Goal: Information Seeking & Learning: Learn about a topic

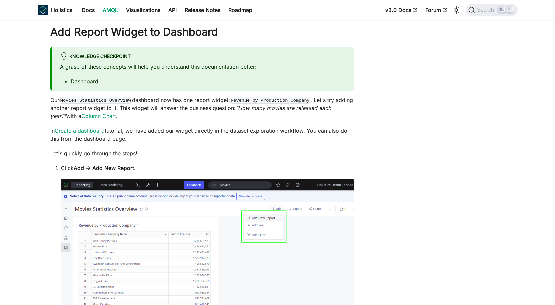
click at [111, 10] on link "AMQL" at bounding box center [110, 10] width 23 height 11
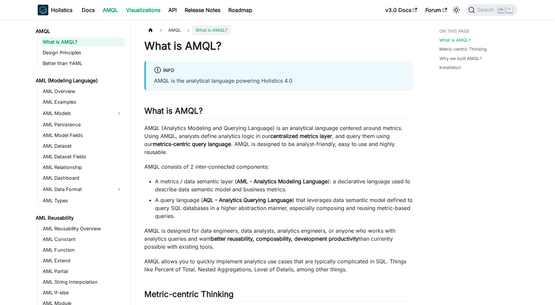
click at [133, 9] on link "Visualizations" at bounding box center [143, 10] width 42 height 11
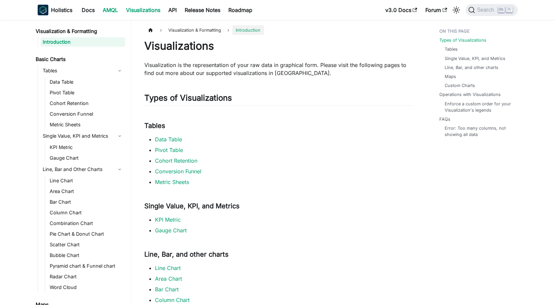
click at [116, 9] on link "AMQL" at bounding box center [110, 10] width 23 height 11
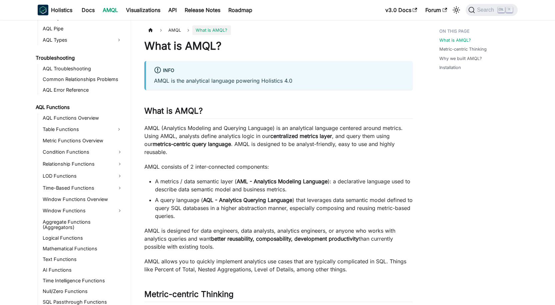
scroll to position [409, 0]
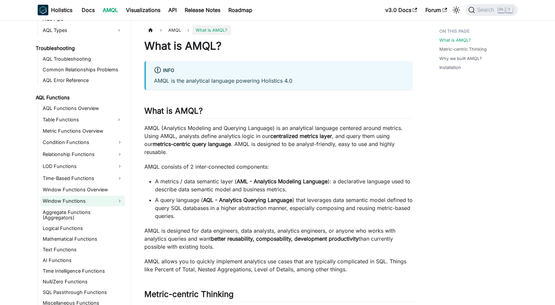
click at [66, 200] on link "Window Functions" at bounding box center [83, 201] width 84 height 11
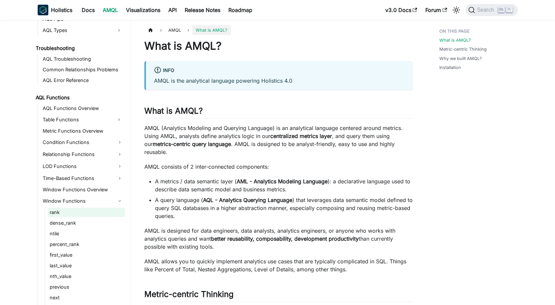
click at [69, 210] on link "rank" at bounding box center [86, 212] width 77 height 9
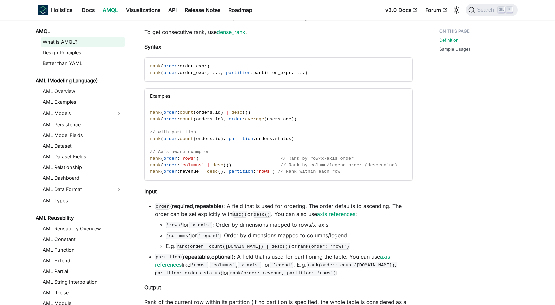
click at [71, 39] on link "What is AMQL?" at bounding box center [83, 41] width 84 height 9
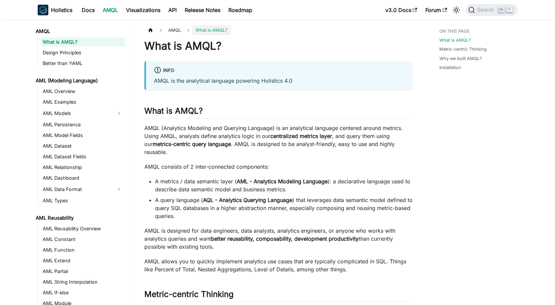
click at [74, 58] on ul "What is AMQL? Design Principles Better than YAML" at bounding box center [81, 52] width 87 height 31
click at [73, 59] on link "Better than YAML" at bounding box center [83, 63] width 84 height 9
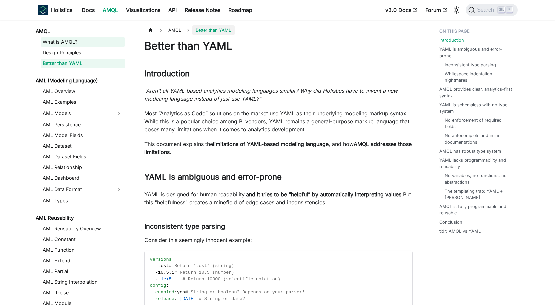
click at [71, 40] on link "What is AMQL?" at bounding box center [83, 41] width 84 height 9
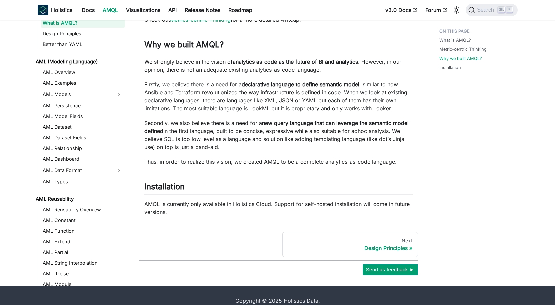
scroll to position [347, 0]
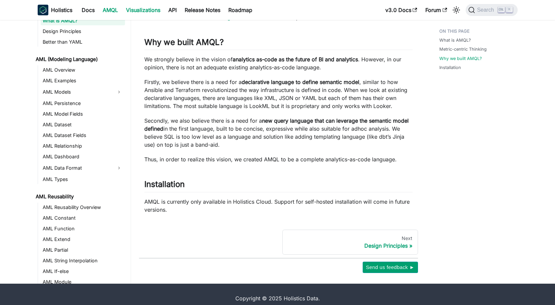
click at [150, 13] on link "Visualizations" at bounding box center [143, 10] width 42 height 11
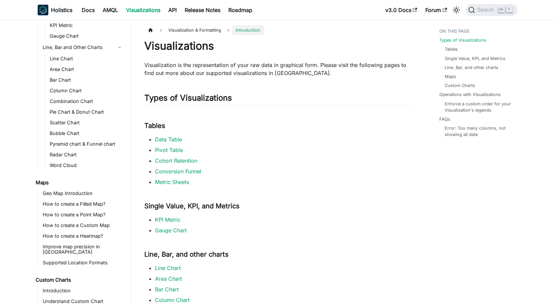
scroll to position [133, 0]
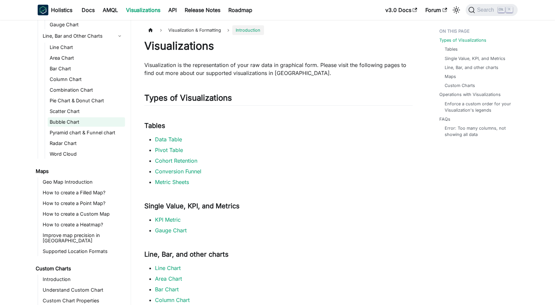
click at [78, 120] on link "Bubble Chart" at bounding box center [86, 121] width 77 height 9
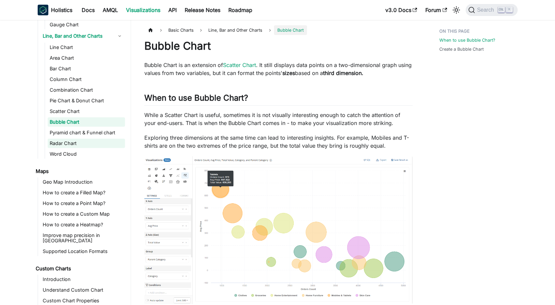
click at [83, 141] on link "Radar Chart" at bounding box center [86, 143] width 77 height 9
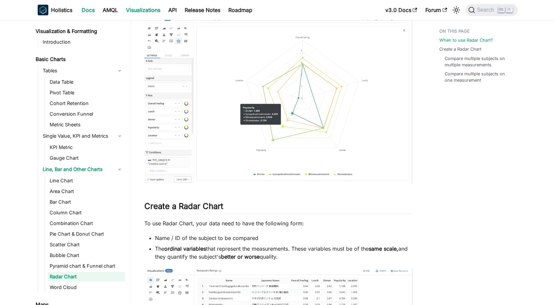
click at [97, 10] on link "Docs" at bounding box center [88, 10] width 21 height 11
